Goal: Task Accomplishment & Management: Use online tool/utility

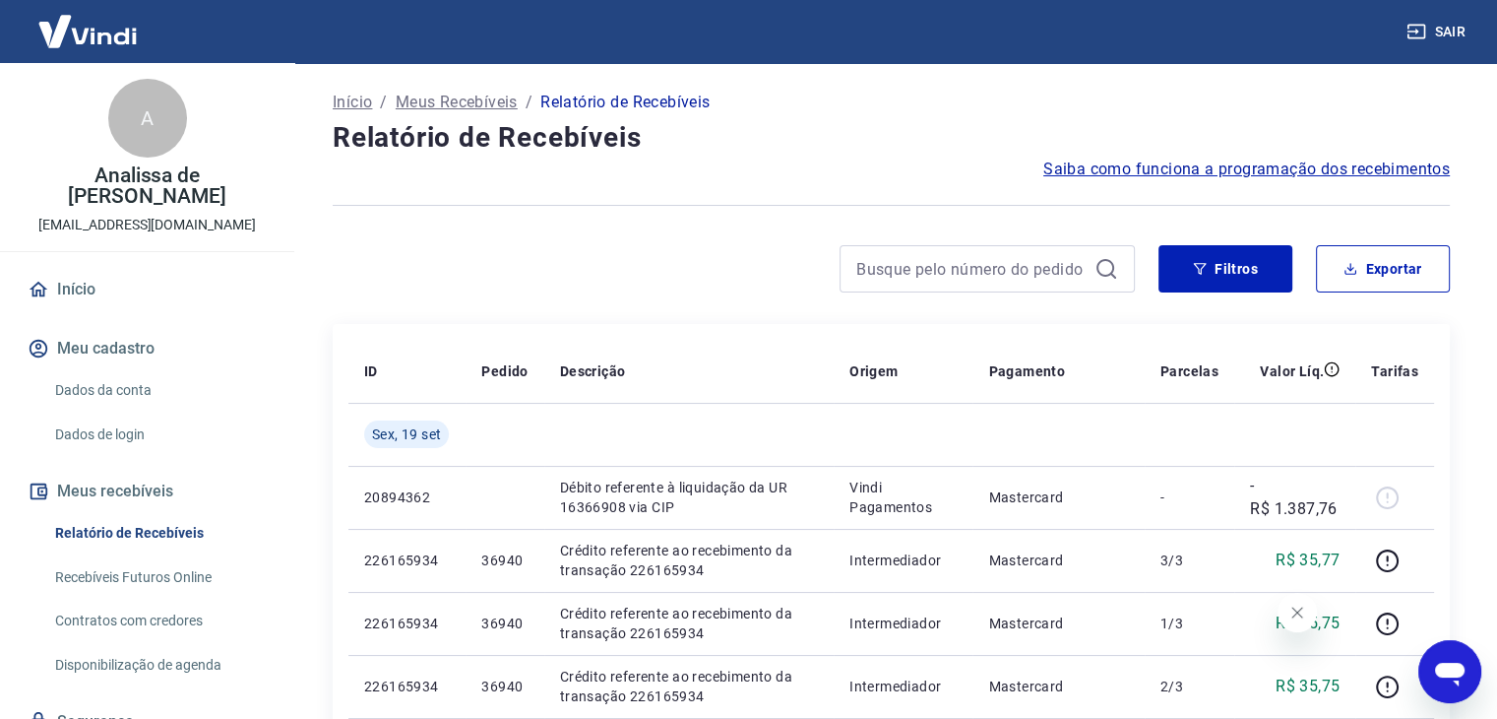
click at [158, 557] on link "Recebíveis Futuros Online" at bounding box center [158, 577] width 223 height 40
click at [195, 557] on link "Recebíveis Futuros Online" at bounding box center [158, 577] width 223 height 40
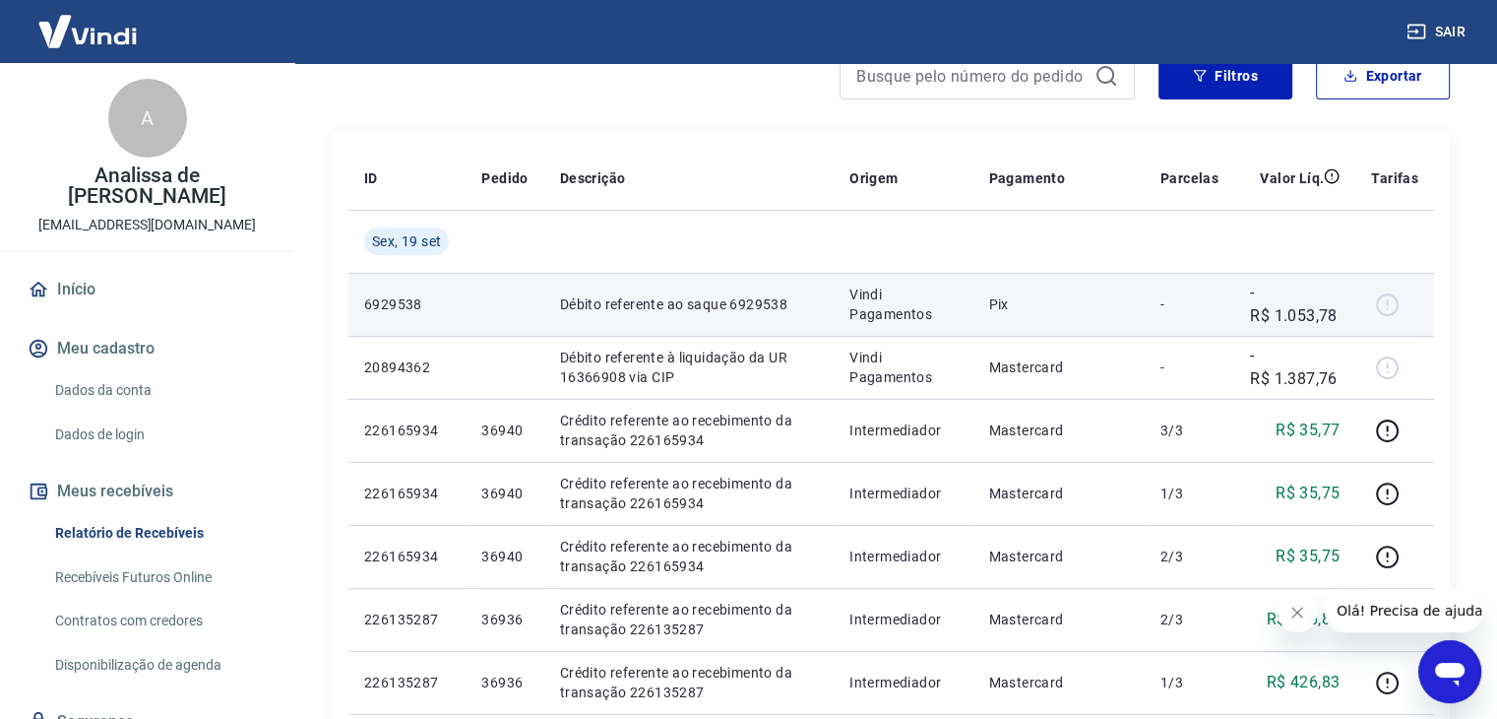
scroll to position [197, 0]
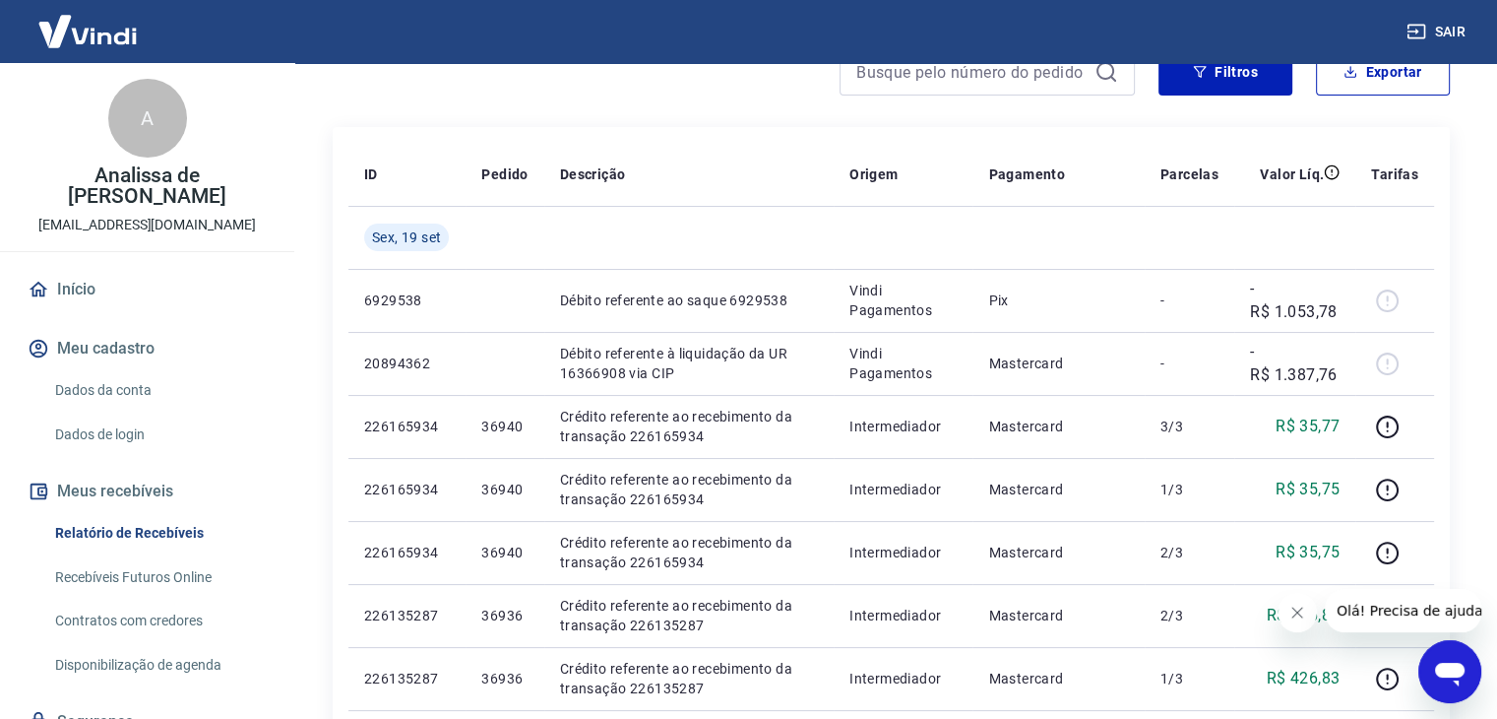
scroll to position [63, 0]
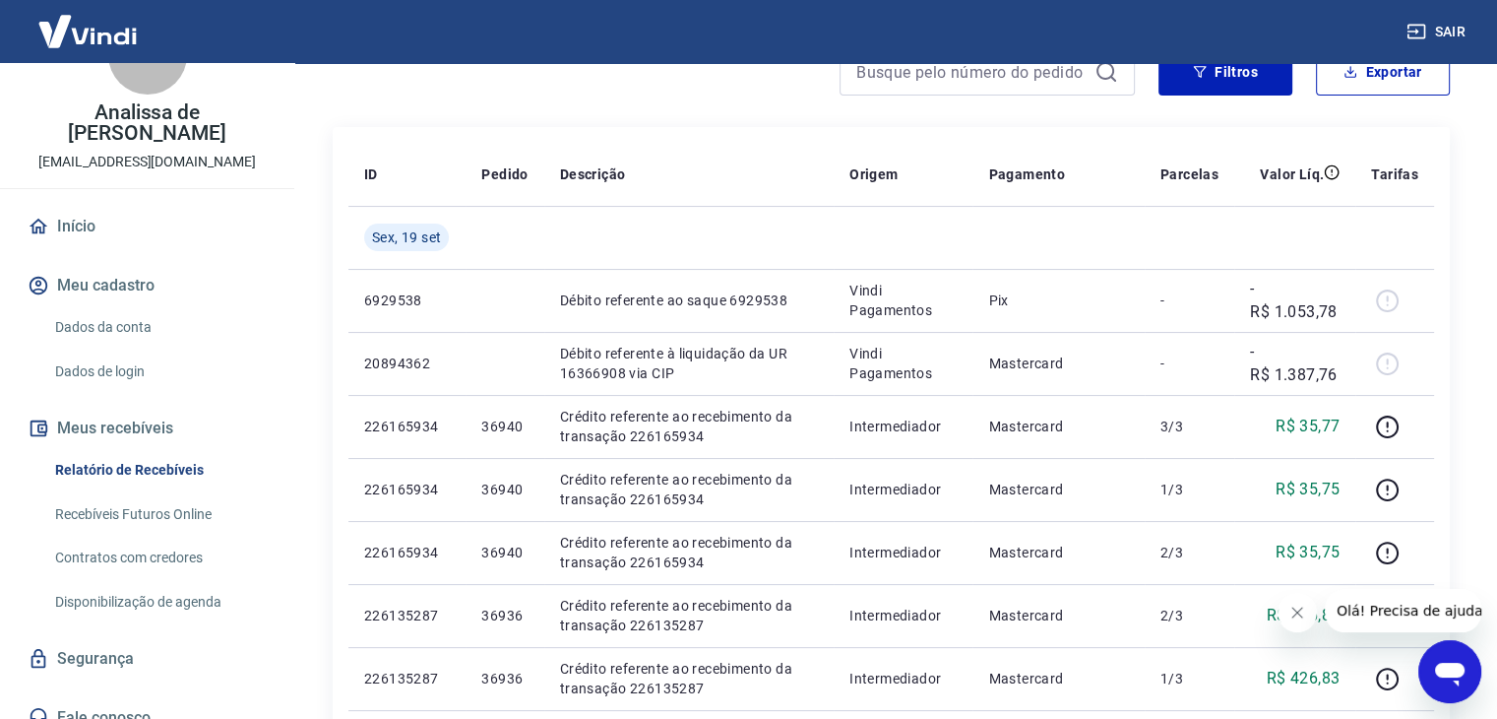
click at [195, 494] on link "Recebíveis Futuros Online" at bounding box center [158, 514] width 223 height 40
